Goal: Information Seeking & Learning: Check status

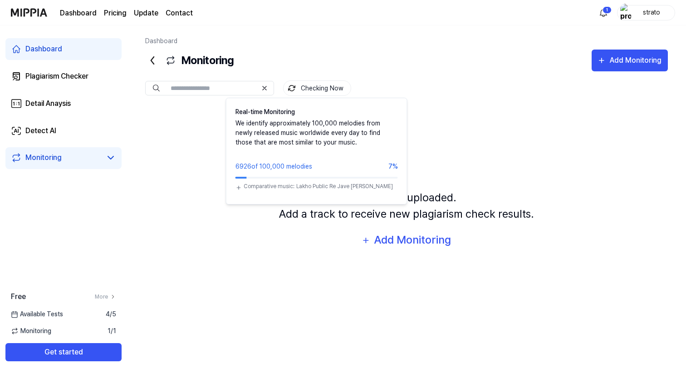
click at [312, 88] on button "Checking Now" at bounding box center [317, 87] width 68 height 15
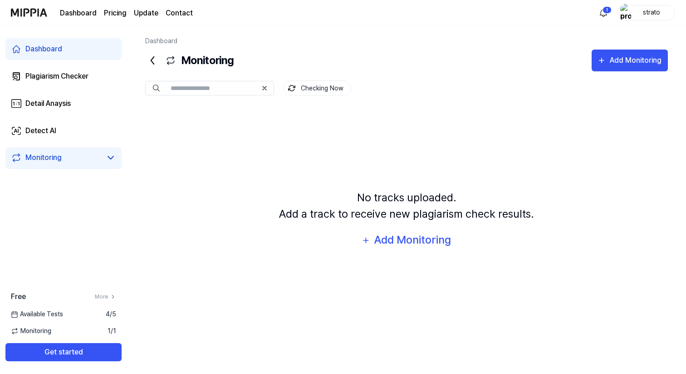
click at [69, 156] on link "Monitoring" at bounding box center [56, 157] width 91 height 11
click at [48, 333] on span "Monitoring" at bounding box center [31, 331] width 40 height 10
click at [39, 330] on span "Monitoring" at bounding box center [31, 331] width 40 height 10
click at [169, 61] on icon at bounding box center [170, 60] width 11 height 11
click at [53, 134] on div "Detect AI" at bounding box center [40, 130] width 31 height 11
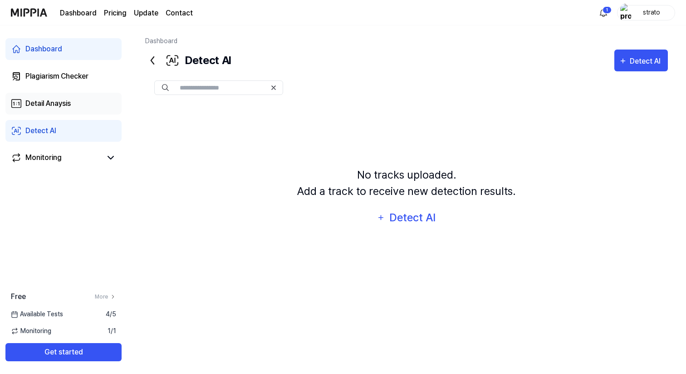
click at [55, 106] on div "Detail Anaysis" at bounding box center [47, 103] width 45 height 11
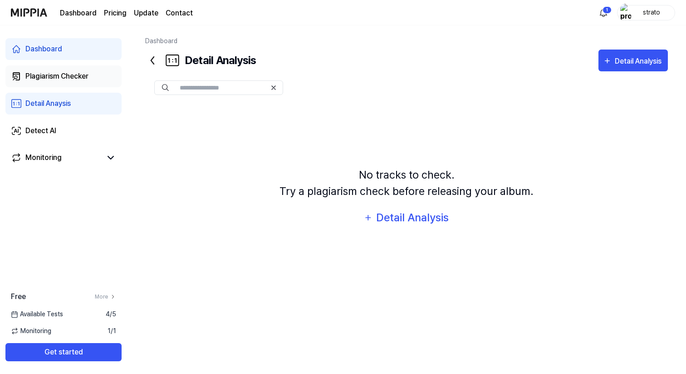
click at [55, 79] on div "Plagiarism Checker" at bounding box center [56, 76] width 63 height 11
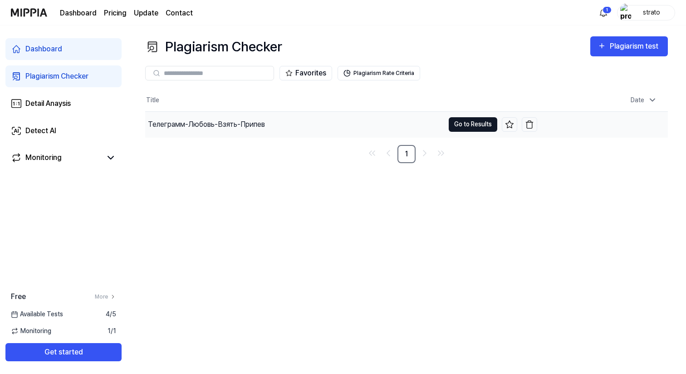
click at [469, 123] on button "Go to Results" at bounding box center [473, 124] width 49 height 15
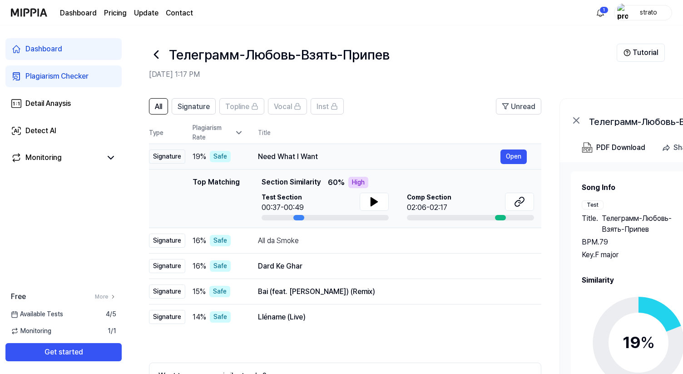
drag, startPoint x: 259, startPoint y: 157, endPoint x: 316, endPoint y: 156, distance: 57.7
click at [316, 156] on div "Need What I Want" at bounding box center [379, 156] width 242 height 11
drag, startPoint x: 259, startPoint y: 157, endPoint x: 308, endPoint y: 157, distance: 48.6
click at [308, 157] on div "Need What I Want" at bounding box center [379, 156] width 242 height 11
click at [316, 238] on div "All da Smoke" at bounding box center [379, 240] width 242 height 11
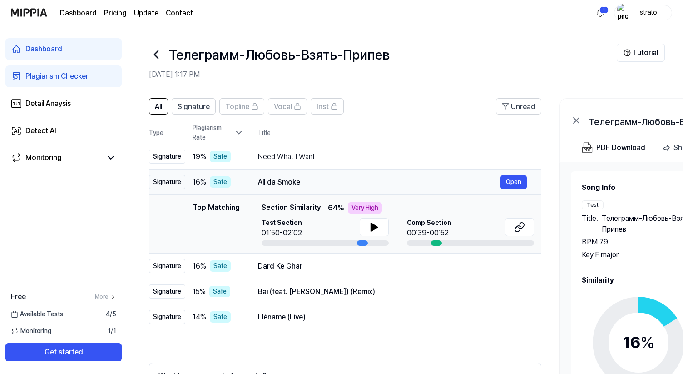
click at [326, 179] on div "All da Smoke" at bounding box center [379, 182] width 242 height 11
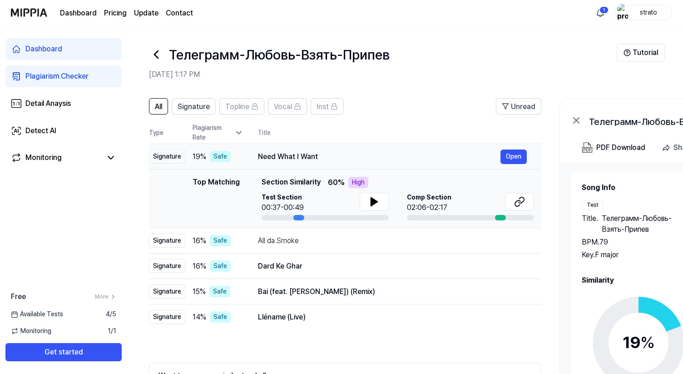
click at [329, 157] on div "Need What I Want" at bounding box center [379, 156] width 242 height 11
click at [327, 151] on div "Need What I Want" at bounding box center [379, 156] width 242 height 11
click at [322, 237] on div "All da Smoke" at bounding box center [379, 240] width 242 height 11
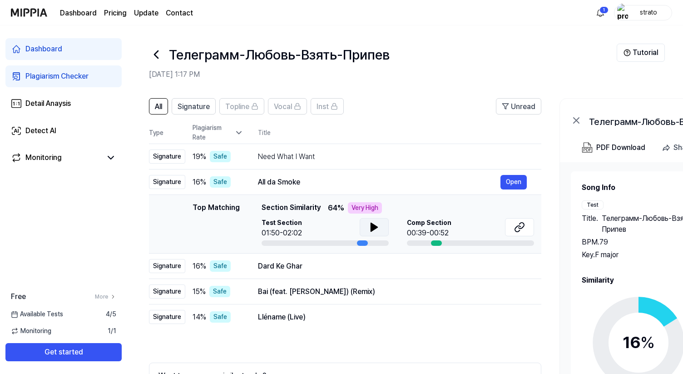
click at [374, 227] on icon at bounding box center [374, 227] width 6 height 8
click at [375, 227] on icon at bounding box center [376, 226] width 2 height 7
click at [371, 227] on icon at bounding box center [374, 227] width 6 height 8
click at [360, 263] on div "Dard Ke Ghar" at bounding box center [379, 266] width 242 height 11
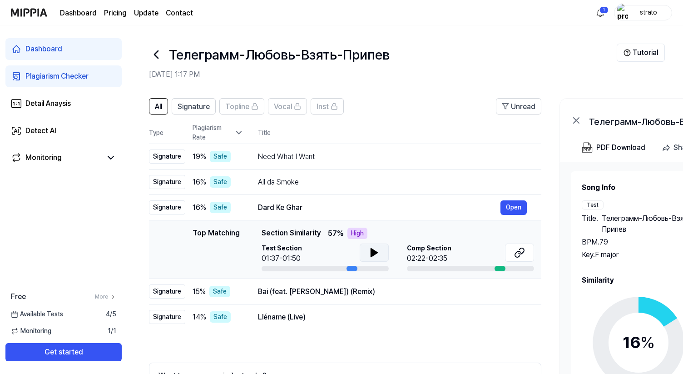
click at [369, 255] on icon at bounding box center [374, 252] width 11 height 11
click at [352, 291] on div "Bai (feat. [PERSON_NAME]) (Remix)" at bounding box center [379, 291] width 242 height 11
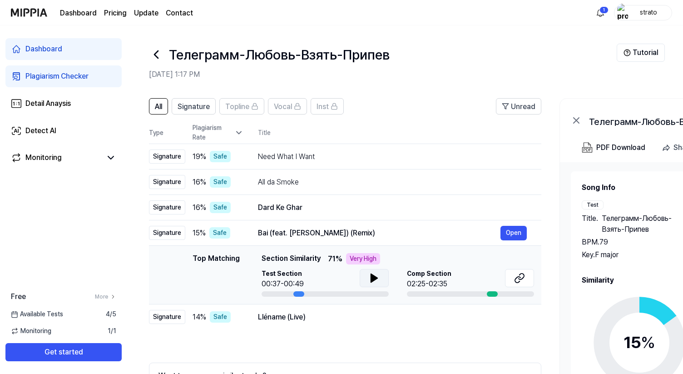
click at [372, 278] on icon at bounding box center [374, 278] width 6 height 8
click at [371, 278] on icon at bounding box center [372, 277] width 2 height 7
click at [360, 317] on div "Lléname (Live)" at bounding box center [379, 316] width 242 height 11
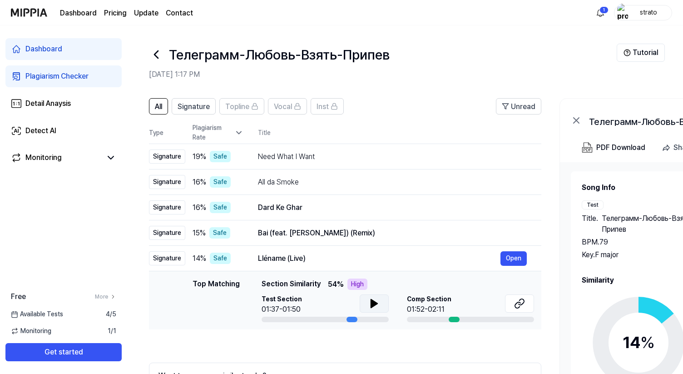
click at [369, 305] on icon at bounding box center [374, 303] width 11 height 11
click at [371, 303] on icon at bounding box center [372, 303] width 2 height 7
click at [350, 157] on div "Need What I Want" at bounding box center [379, 156] width 242 height 11
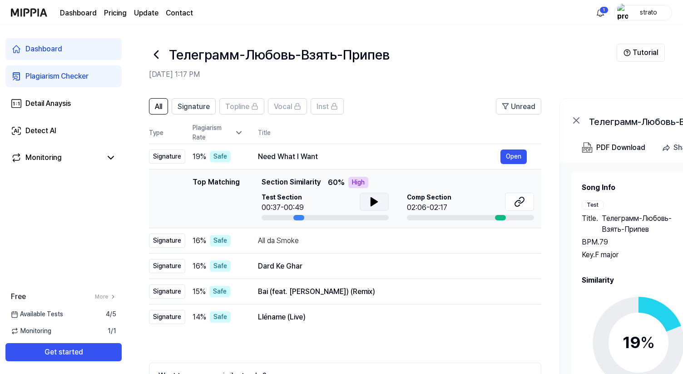
click at [369, 197] on icon at bounding box center [374, 201] width 11 height 11
click at [369, 198] on icon at bounding box center [374, 201] width 11 height 11
click at [355, 241] on div "All da Smoke" at bounding box center [379, 240] width 242 height 11
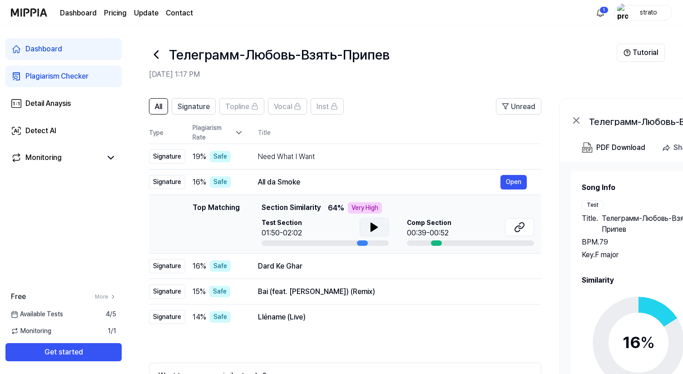
click at [374, 224] on icon at bounding box center [374, 227] width 11 height 11
click at [375, 225] on icon at bounding box center [376, 226] width 2 height 7
click at [362, 263] on div "Dard Ke Ghar" at bounding box center [379, 266] width 242 height 11
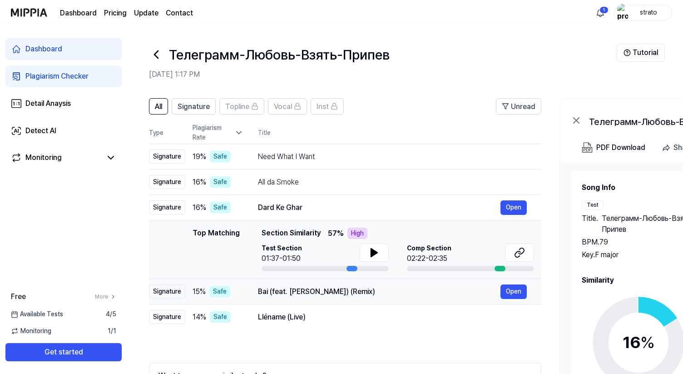
click at [363, 298] on div "Bai (feat. [PERSON_NAME]) (Remix) Open" at bounding box center [392, 291] width 269 height 15
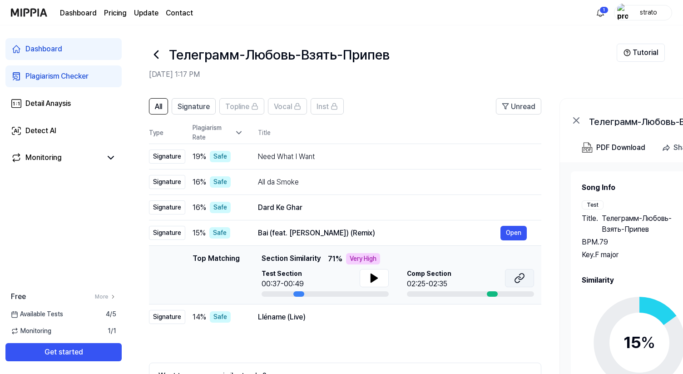
click at [519, 280] on icon at bounding box center [519, 277] width 11 height 11
click at [434, 232] on div "Bai (feat. [PERSON_NAME]) (Remix)" at bounding box center [379, 232] width 242 height 11
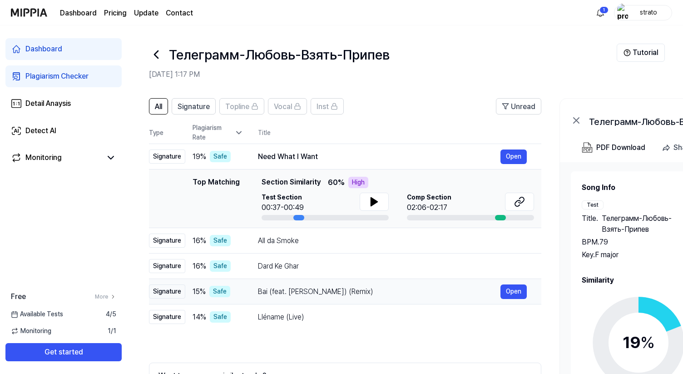
click at [419, 296] on div "Bai (feat. [PERSON_NAME]) (Remix)" at bounding box center [379, 291] width 242 height 11
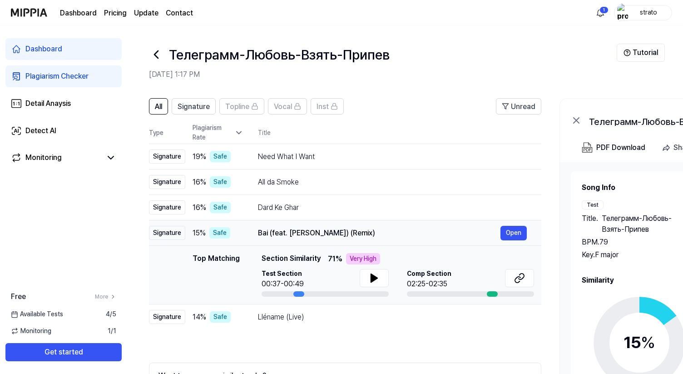
drag, startPoint x: 258, startPoint y: 233, endPoint x: 362, endPoint y: 232, distance: 103.5
click at [362, 232] on div "Bai (feat. [PERSON_NAME]) (Remix)" at bounding box center [379, 232] width 242 height 11
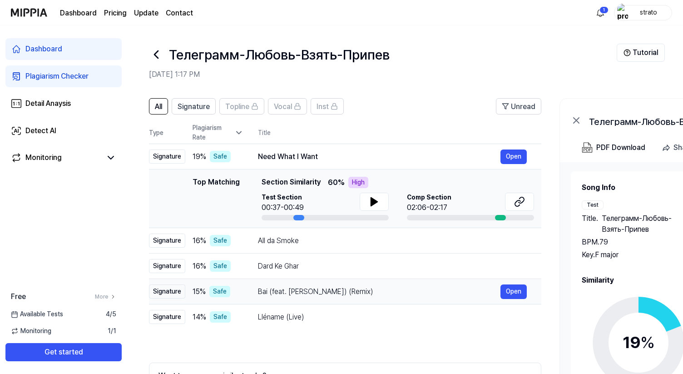
click at [362, 293] on div "Bai (feat. [PERSON_NAME]) (Remix)" at bounding box center [379, 291] width 242 height 11
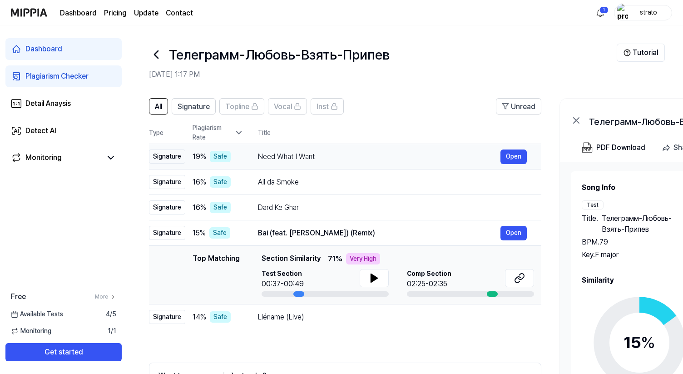
click at [345, 159] on div "Need What I Want" at bounding box center [379, 156] width 242 height 11
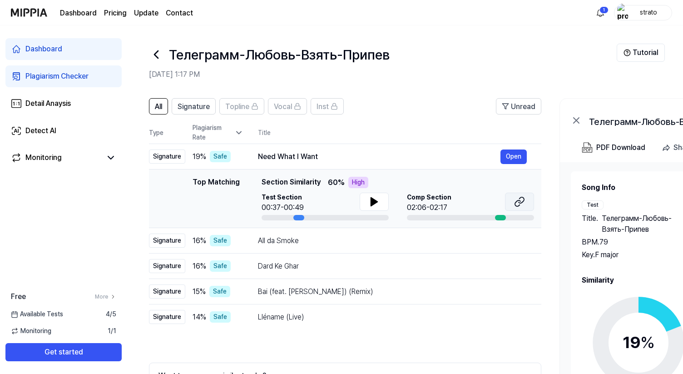
click at [516, 203] on icon at bounding box center [519, 201] width 11 height 11
click at [512, 240] on button "Open" at bounding box center [513, 240] width 26 height 15
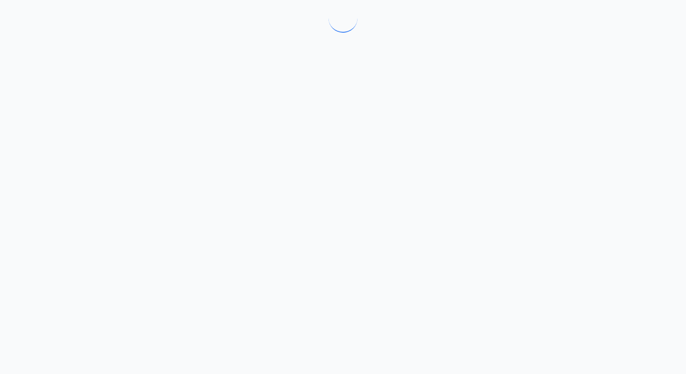
click at [517, 227] on div at bounding box center [343, 187] width 686 height 374
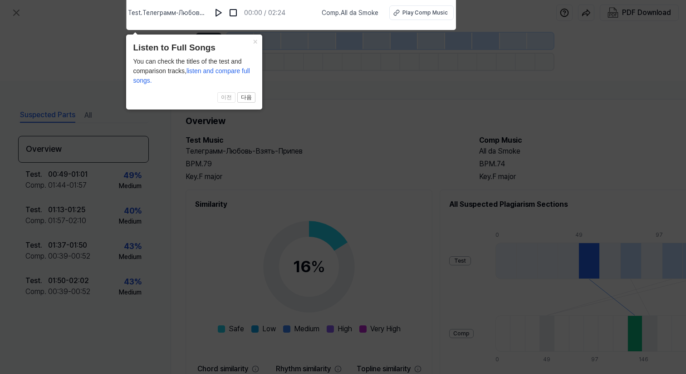
click at [327, 79] on icon at bounding box center [343, 184] width 686 height 378
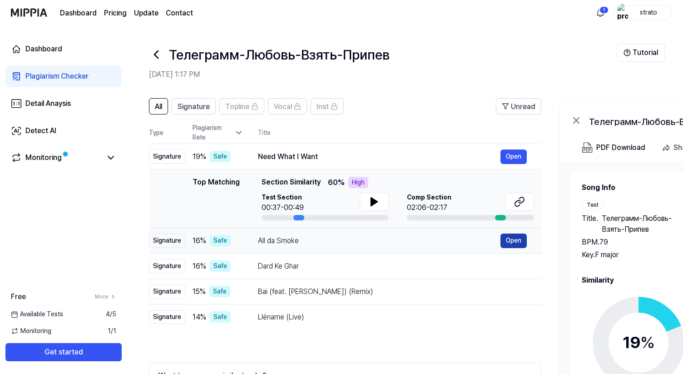
click at [511, 241] on button "Open" at bounding box center [513, 240] width 26 height 15
click at [353, 239] on div "All da Smoke" at bounding box center [379, 240] width 242 height 11
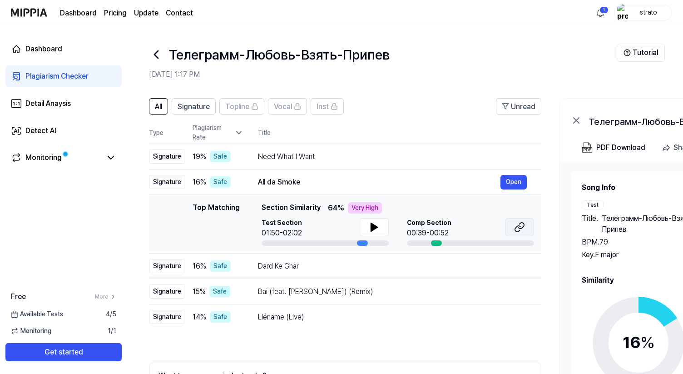
click at [525, 228] on button at bounding box center [519, 227] width 29 height 18
click at [419, 265] on div "Dard Ke Ghar" at bounding box center [379, 266] width 242 height 11
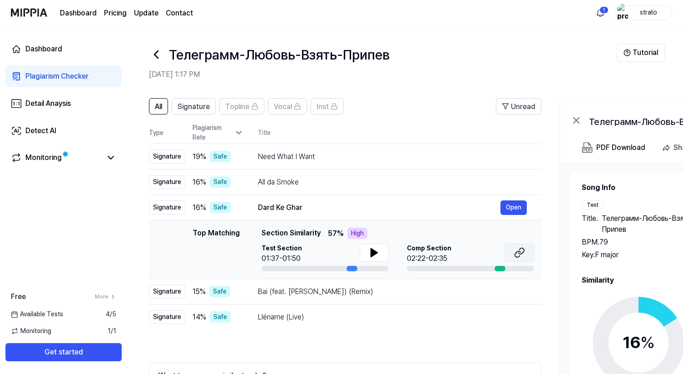
click at [520, 253] on icon at bounding box center [520, 251] width 5 height 6
click at [408, 320] on div "Lléname (Live)" at bounding box center [379, 316] width 242 height 11
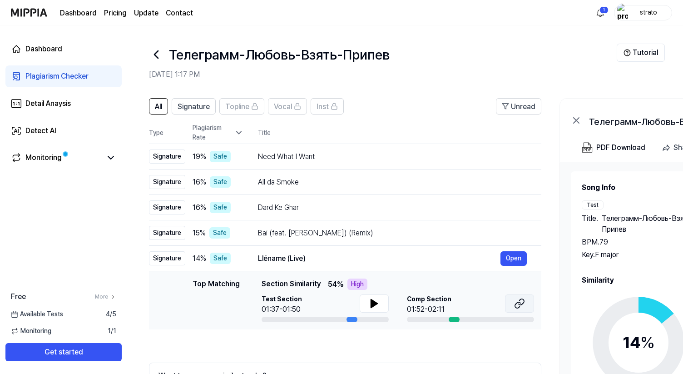
click at [519, 304] on icon at bounding box center [520, 302] width 5 height 6
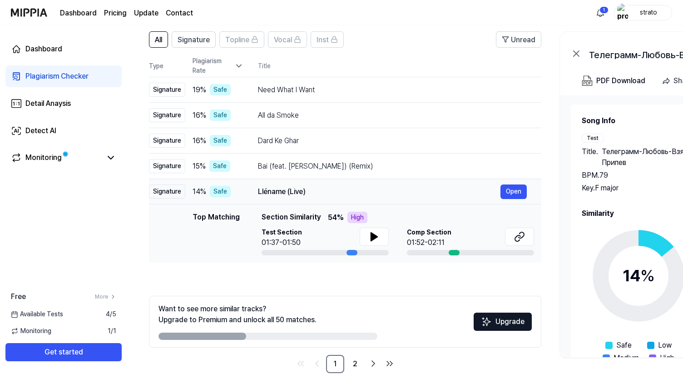
scroll to position [84, 0]
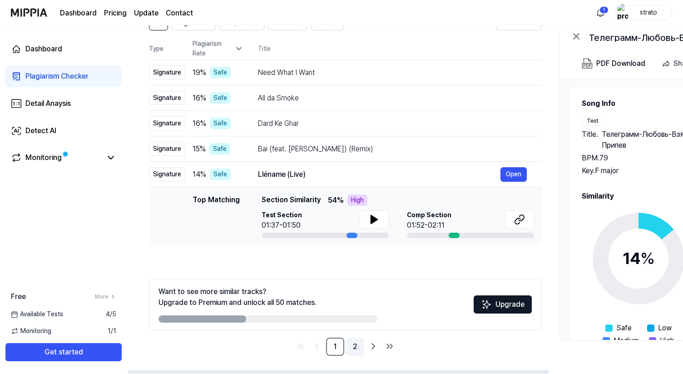
click at [355, 350] on link "2" at bounding box center [355, 346] width 18 height 18
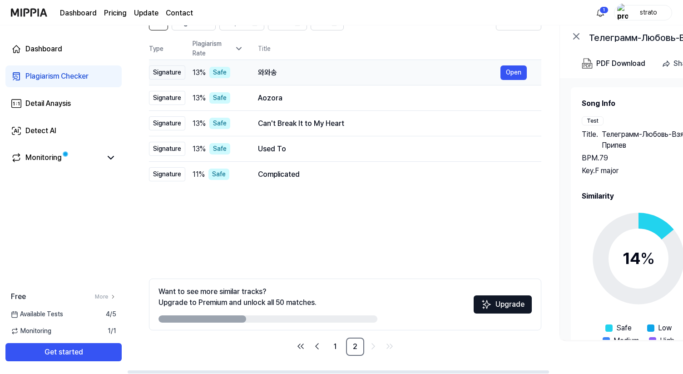
click at [349, 75] on div "와와송" at bounding box center [379, 72] width 242 height 11
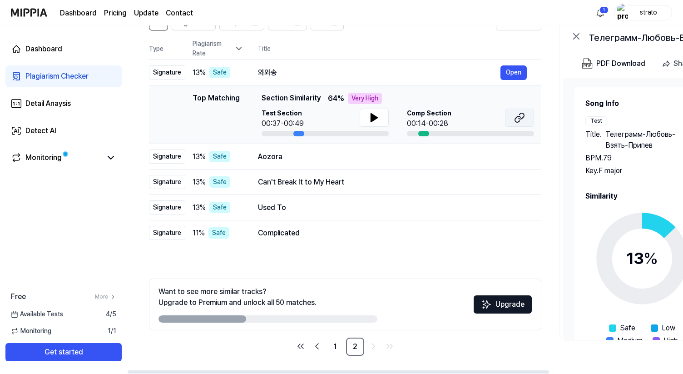
click at [521, 120] on icon at bounding box center [519, 117] width 11 height 11
click at [395, 154] on div "Aozora" at bounding box center [379, 156] width 242 height 11
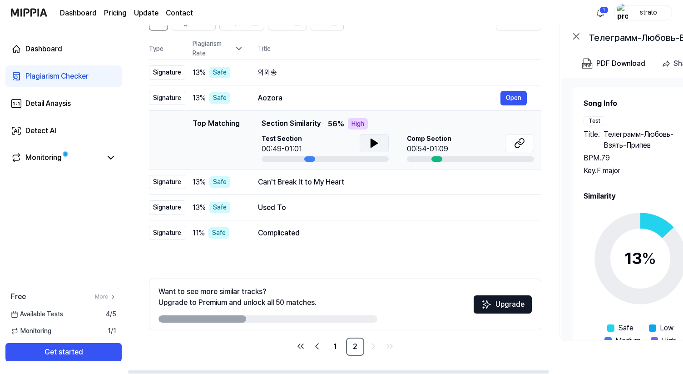
click at [377, 146] on icon at bounding box center [374, 143] width 11 height 11
click at [375, 143] on icon at bounding box center [376, 142] width 2 height 7
click at [521, 143] on icon at bounding box center [519, 143] width 11 height 11
click at [358, 180] on div "Can't Break It to My Heart" at bounding box center [379, 182] width 242 height 11
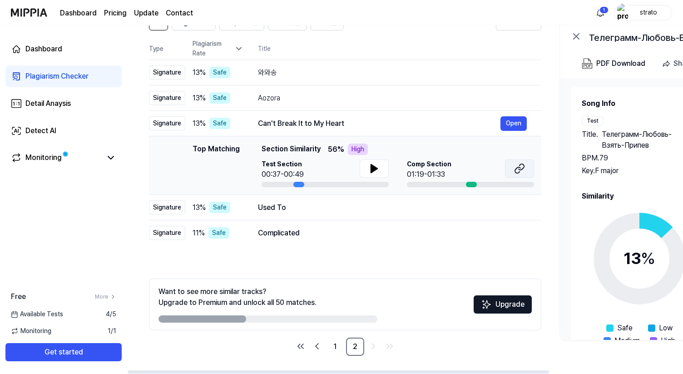
click at [517, 170] on icon at bounding box center [519, 168] width 11 height 11
click at [388, 211] on div "Used To" at bounding box center [379, 207] width 242 height 11
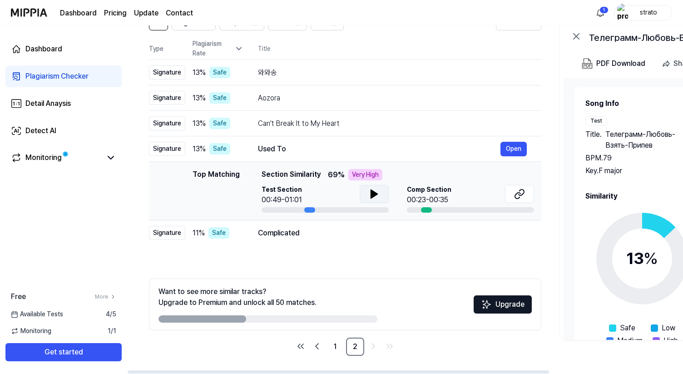
click at [369, 196] on icon at bounding box center [374, 193] width 11 height 11
click at [520, 194] on icon at bounding box center [519, 193] width 11 height 11
click at [408, 237] on div "Complicated" at bounding box center [379, 232] width 242 height 11
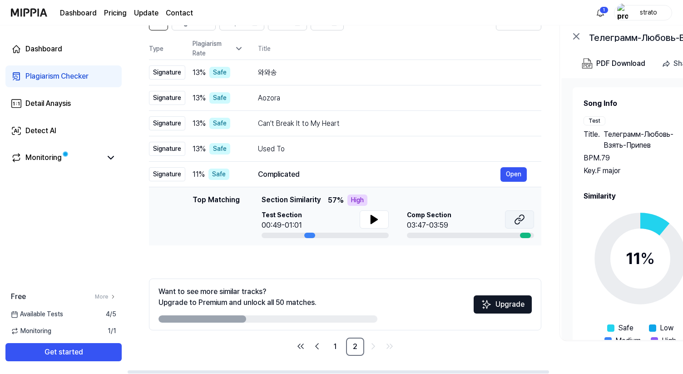
click at [518, 218] on icon at bounding box center [517, 221] width 5 height 6
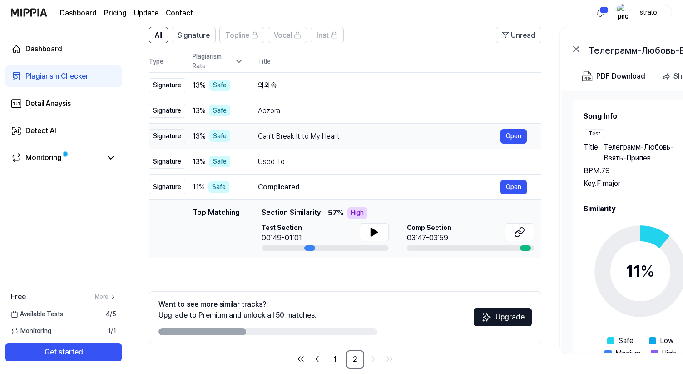
click at [374, 138] on div "Can't Break It to My Heart" at bounding box center [379, 136] width 242 height 11
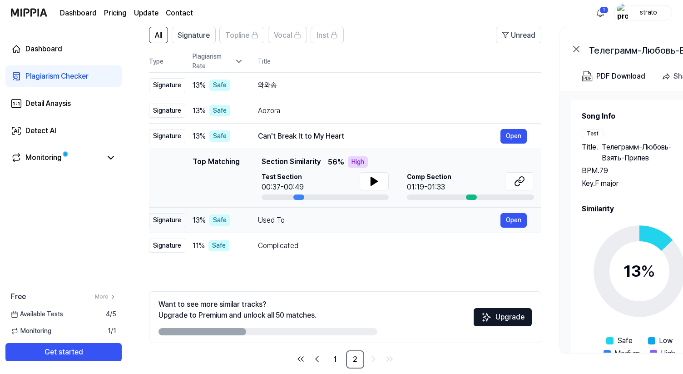
click at [350, 219] on div "Used To" at bounding box center [379, 220] width 242 height 11
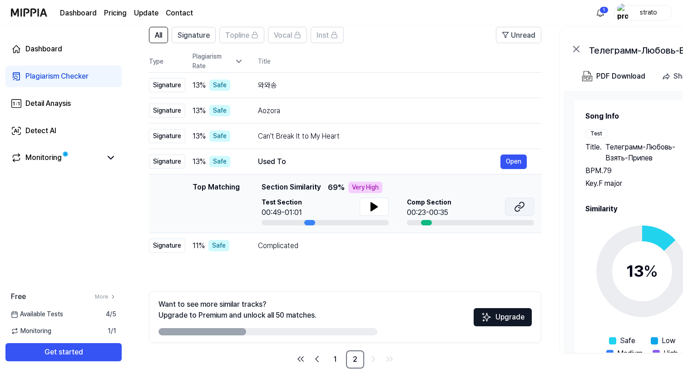
click at [518, 211] on icon at bounding box center [517, 208] width 5 height 6
drag, startPoint x: 258, startPoint y: 160, endPoint x: 294, endPoint y: 160, distance: 35.9
click at [294, 160] on div "Used To" at bounding box center [379, 161] width 242 height 11
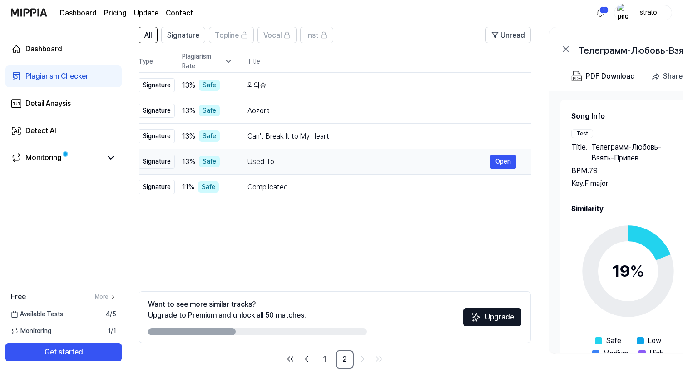
scroll to position [0, 9]
drag, startPoint x: 286, startPoint y: 162, endPoint x: 277, endPoint y: 162, distance: 9.1
click at [277, 162] on div "Used To" at bounding box center [370, 161] width 242 height 11
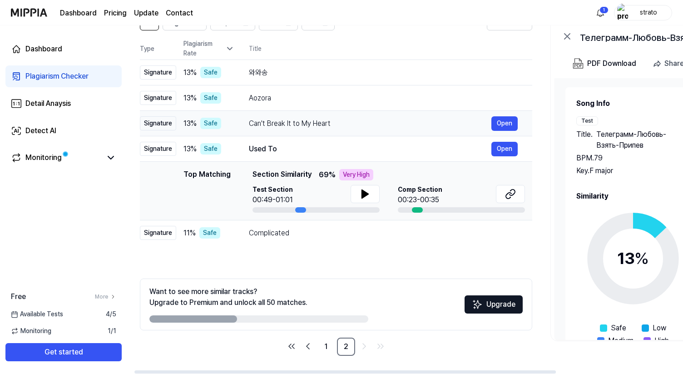
scroll to position [0, 0]
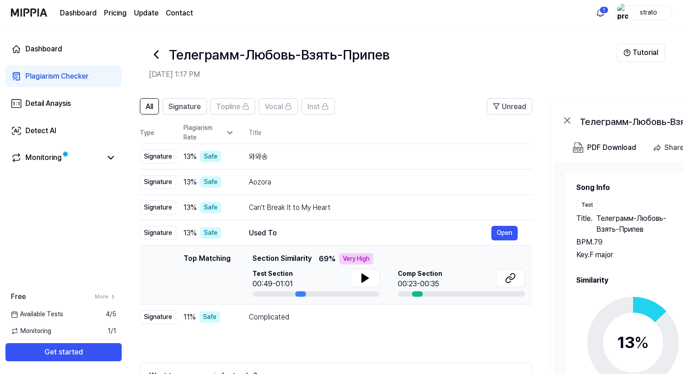
click at [157, 54] on icon at bounding box center [156, 54] width 15 height 15
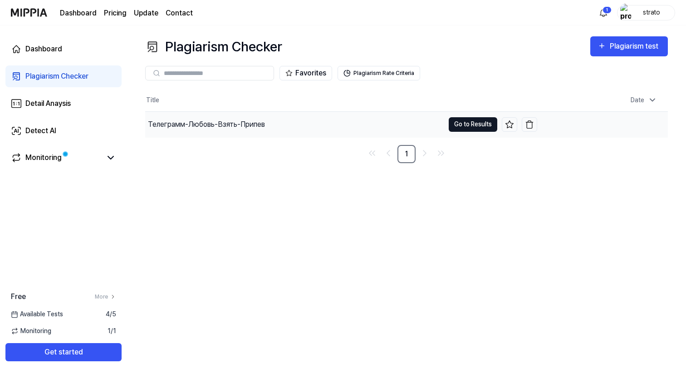
click at [467, 124] on button "Go to Results" at bounding box center [473, 124] width 49 height 15
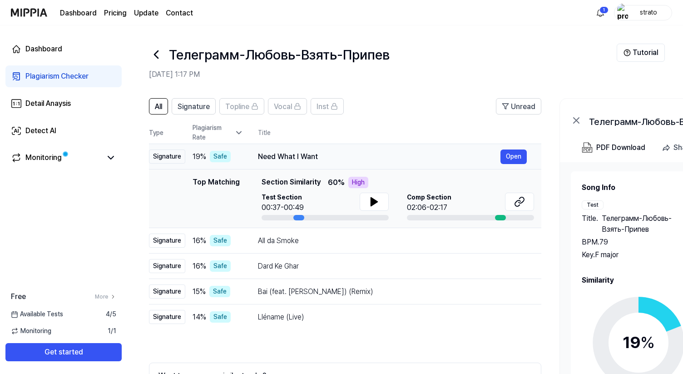
click at [170, 156] on div "Signature" at bounding box center [167, 156] width 36 height 14
click at [335, 242] on div "All da Smoke" at bounding box center [379, 240] width 242 height 11
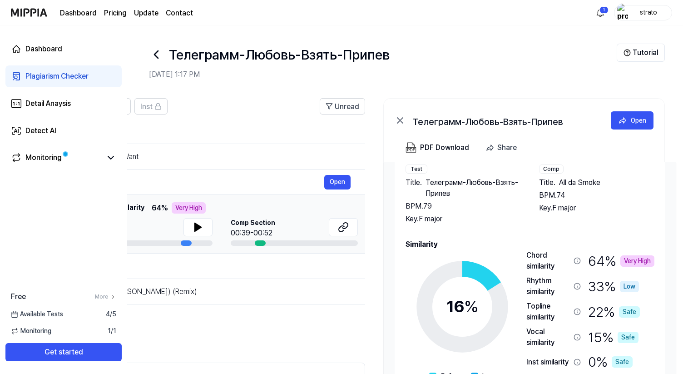
scroll to position [39, 0]
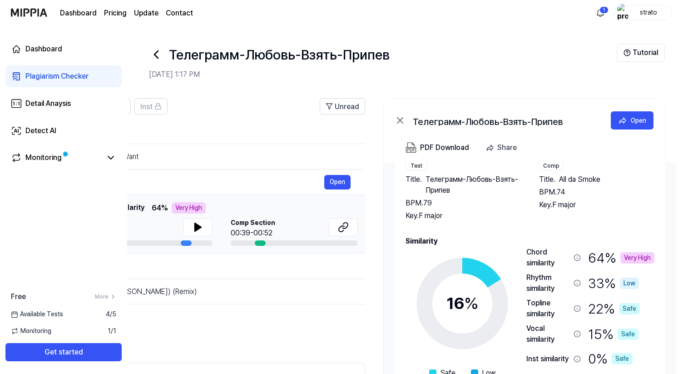
click at [646, 14] on div "strato" at bounding box center [648, 12] width 35 height 10
click at [579, 83] on button "Log out" at bounding box center [614, 83] width 104 height 10
